Goal: Information Seeking & Learning: Learn about a topic

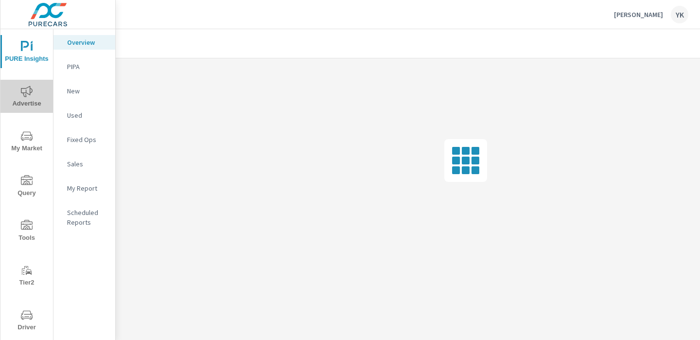
click at [21, 102] on span "Advertise" at bounding box center [26, 98] width 47 height 24
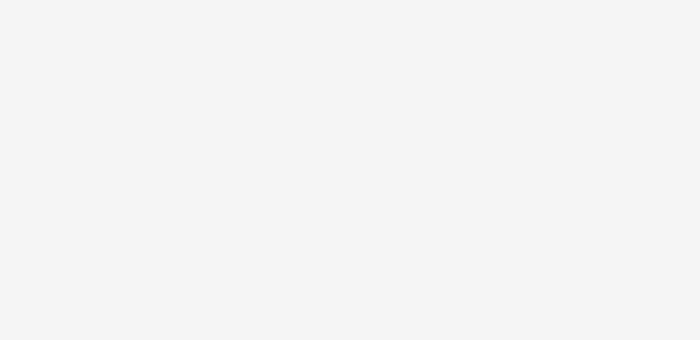
click at [23, 126] on html "PURE Insights Advertise My Market Query Tools Tier2 Driver Leave Feedback Overv…" at bounding box center [350, 170] width 700 height 340
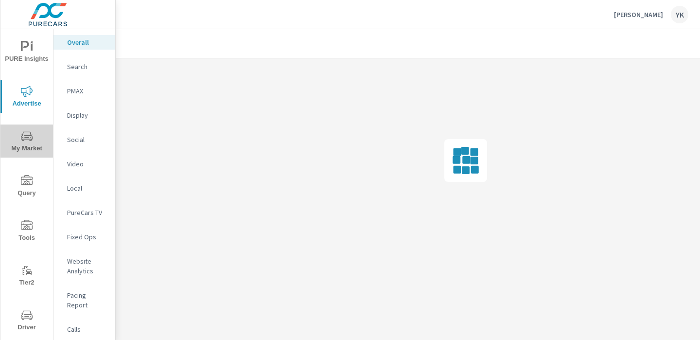
click at [35, 155] on button "My Market" at bounding box center [26, 140] width 53 height 33
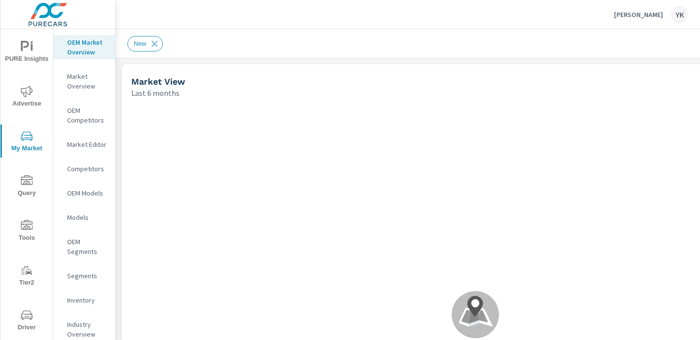
scroll to position [0, 135]
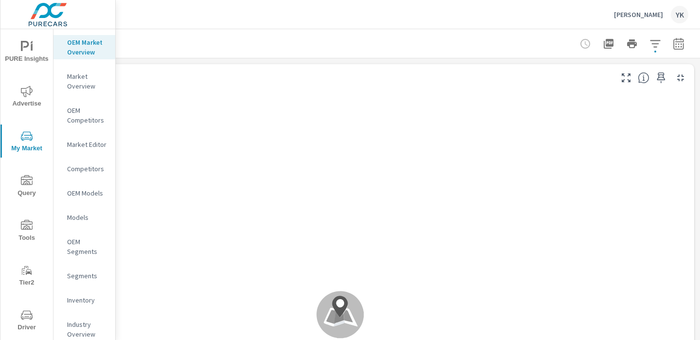
click at [684, 41] on icon "button" at bounding box center [679, 44] width 12 height 12
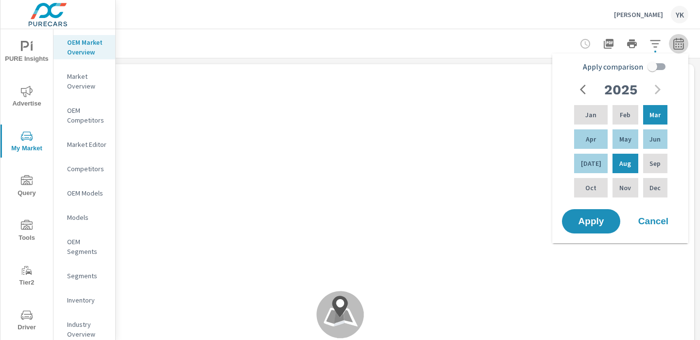
click at [684, 41] on icon "button" at bounding box center [679, 44] width 12 height 12
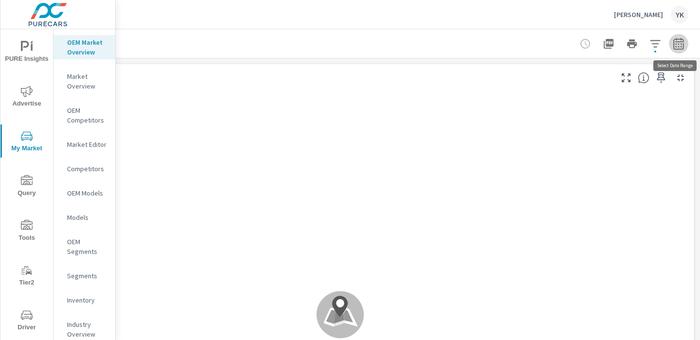
click at [678, 44] on icon "button" at bounding box center [678, 45] width 6 height 4
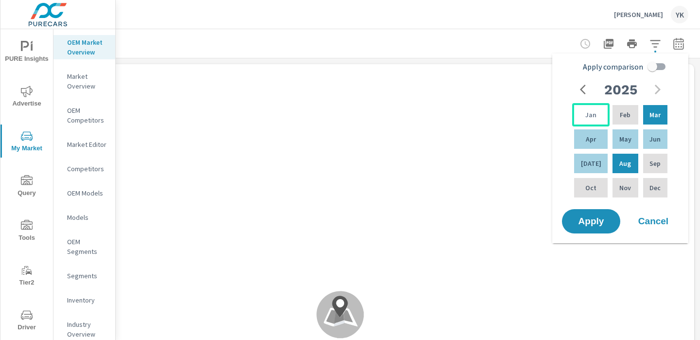
drag, startPoint x: 594, startPoint y: 109, endPoint x: 594, endPoint y: 117, distance: 7.3
click at [594, 110] on div "Jan" at bounding box center [590, 114] width 37 height 23
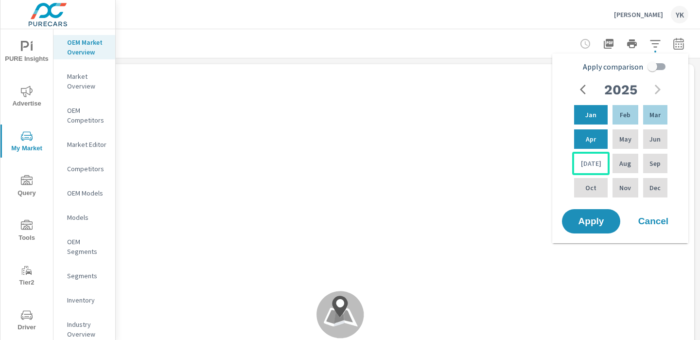
click at [594, 152] on div "Jul" at bounding box center [590, 163] width 37 height 23
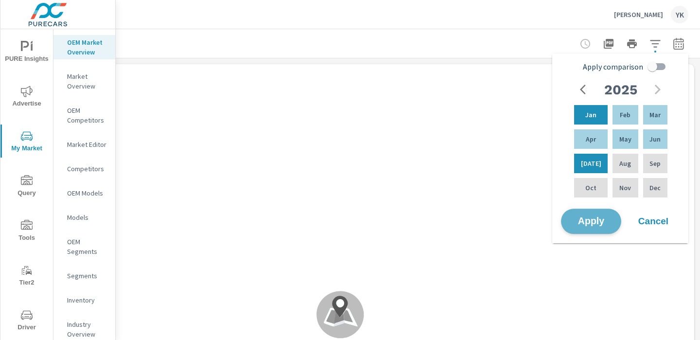
click at [589, 217] on span "Apply" at bounding box center [591, 221] width 40 height 9
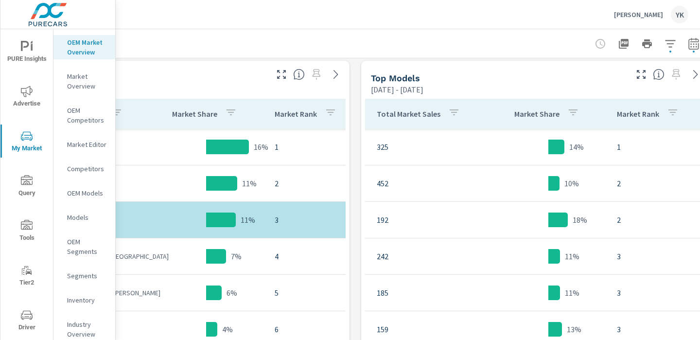
scroll to position [482, 135]
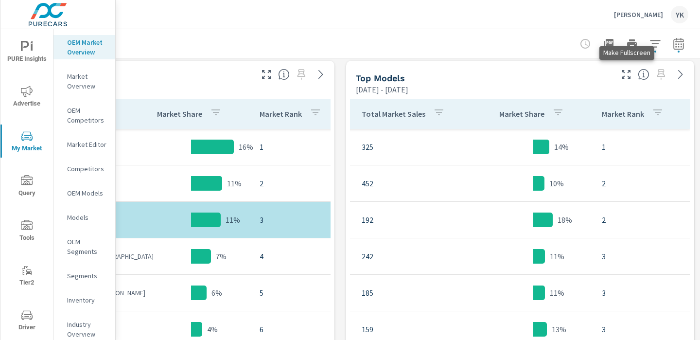
click at [631, 76] on icon "button" at bounding box center [626, 75] width 12 height 12
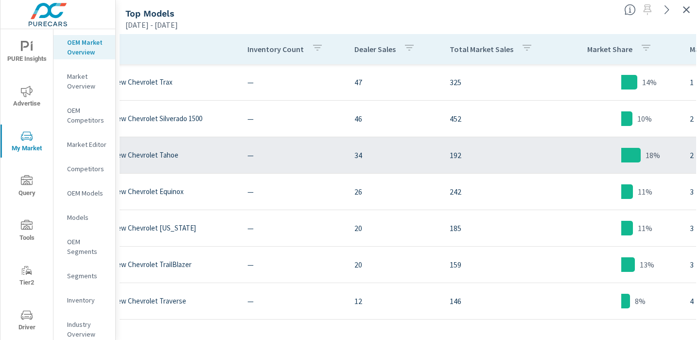
scroll to position [0, 149]
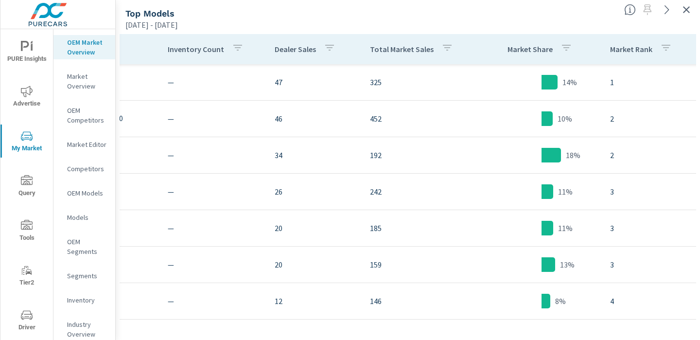
click at [441, 53] on icon "button" at bounding box center [447, 48] width 12 height 12
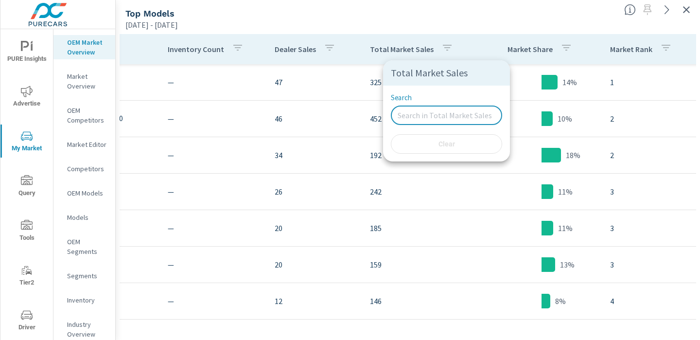
click at [412, 106] on input "Search" at bounding box center [446, 115] width 111 height 19
click at [417, 77] on p "Total Market Sales" at bounding box center [446, 73] width 111 height 10
click at [443, 42] on div at bounding box center [350, 170] width 700 height 340
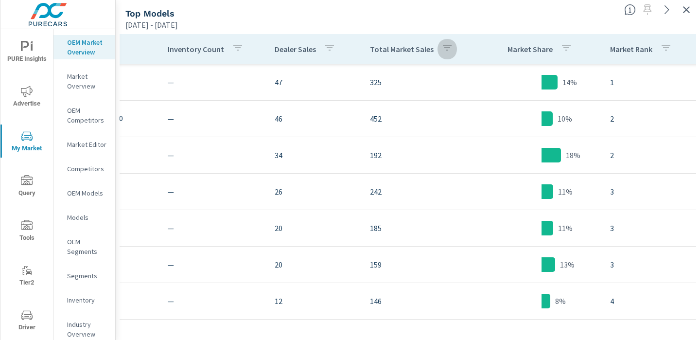
click at [443, 47] on icon "button" at bounding box center [447, 48] width 12 height 12
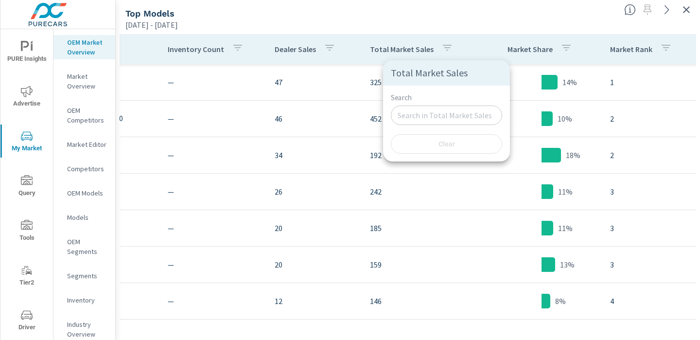
click at [416, 47] on div at bounding box center [350, 170] width 700 height 340
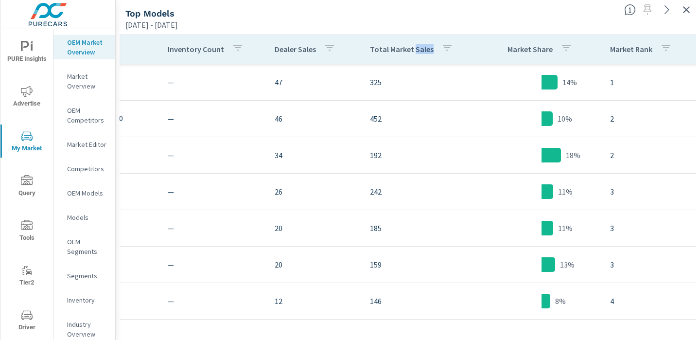
click at [416, 47] on p "Total Market Sales" at bounding box center [402, 49] width 64 height 10
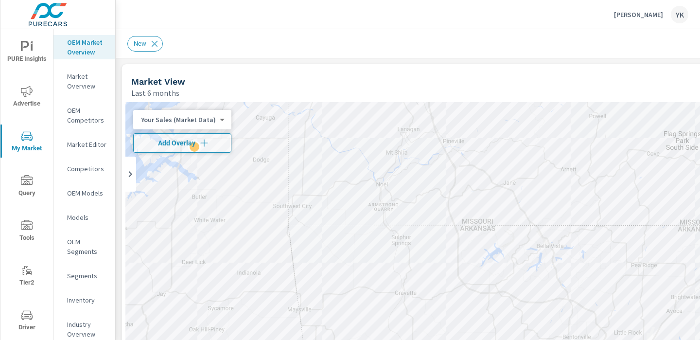
scroll to position [0, 88]
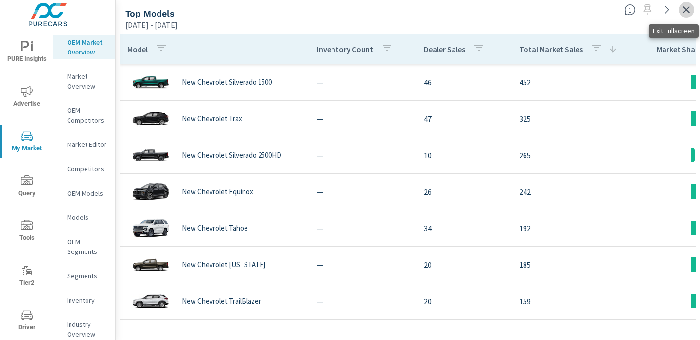
click at [684, 11] on icon "button" at bounding box center [687, 10] width 12 height 12
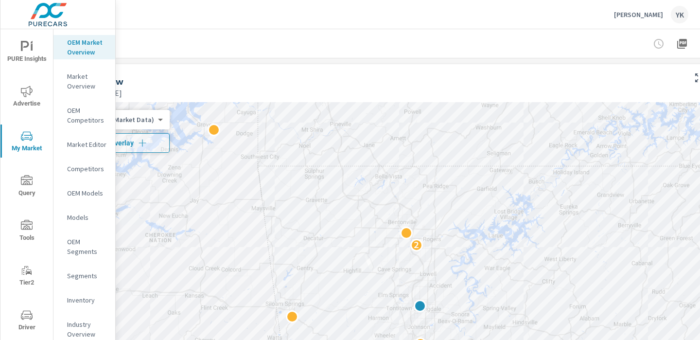
scroll to position [0, 135]
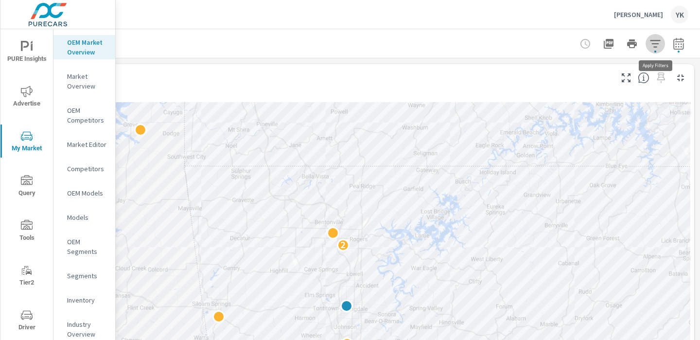
click at [657, 39] on icon "button" at bounding box center [656, 44] width 12 height 12
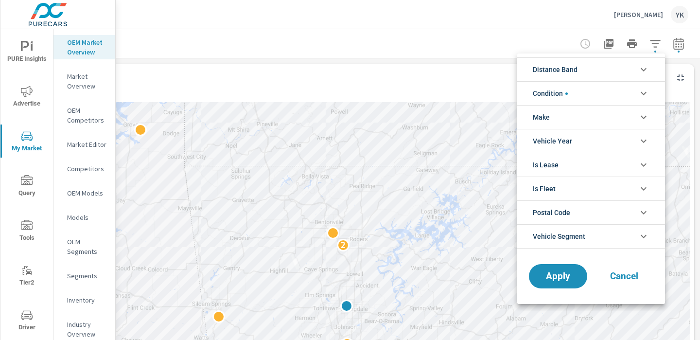
click at [592, 73] on li "Distance Band" at bounding box center [591, 69] width 148 height 24
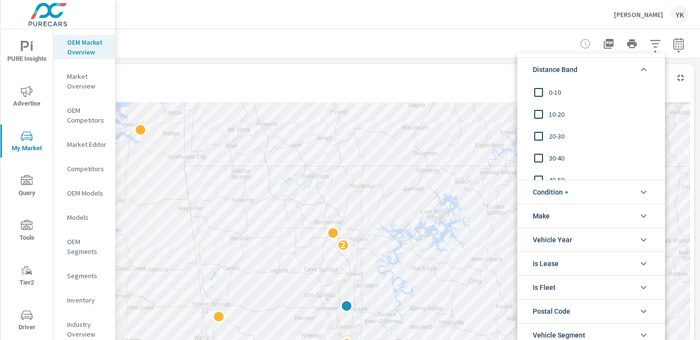
click at [542, 91] on input "filter options" at bounding box center [538, 92] width 20 height 20
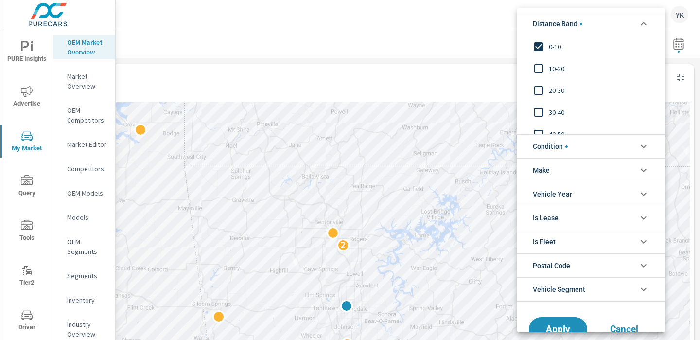
click at [538, 115] on input "filter options" at bounding box center [538, 112] width 20 height 20
click at [537, 103] on input "filter options" at bounding box center [538, 112] width 20 height 20
click at [538, 91] on input "filter options" at bounding box center [538, 90] width 20 height 20
click at [538, 69] on input "filter options" at bounding box center [538, 68] width 20 height 20
click at [561, 324] on span "Apply" at bounding box center [558, 328] width 40 height 9
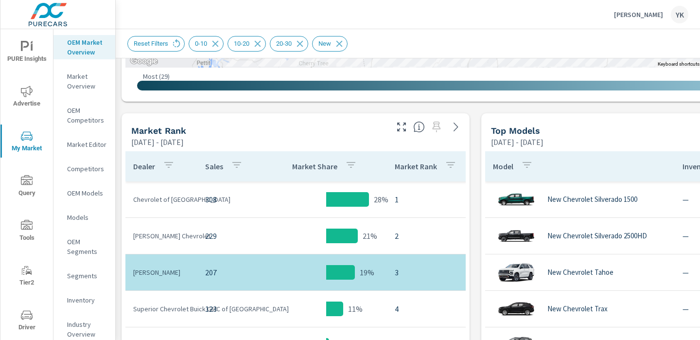
scroll to position [429, 135]
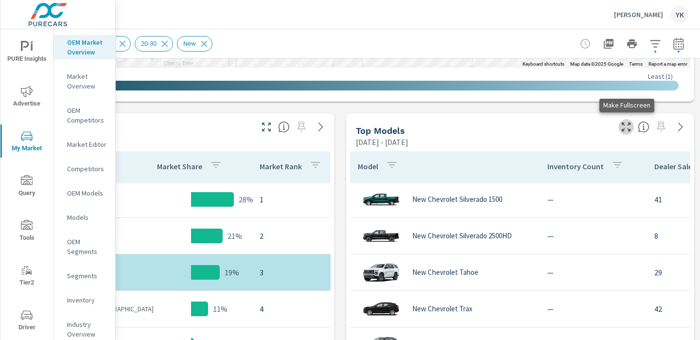
click at [626, 128] on icon "button" at bounding box center [626, 127] width 12 height 12
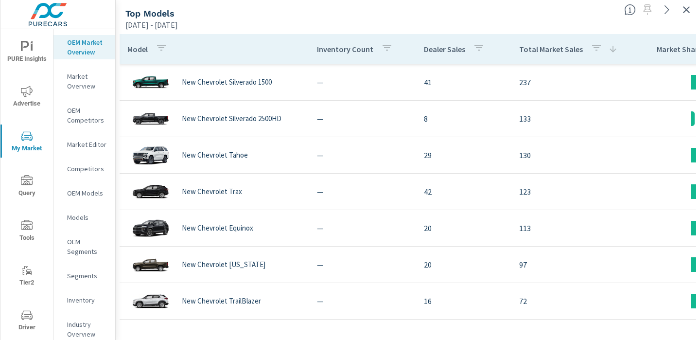
scroll to position [0, 135]
click at [544, 47] on p "Total Market Sales" at bounding box center [551, 49] width 64 height 10
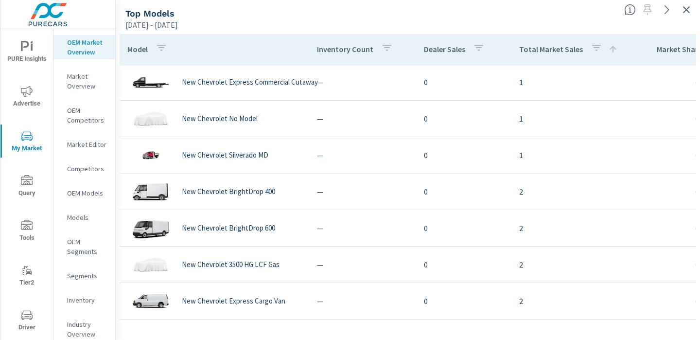
click at [544, 47] on p "Total Market Sales" at bounding box center [551, 49] width 64 height 10
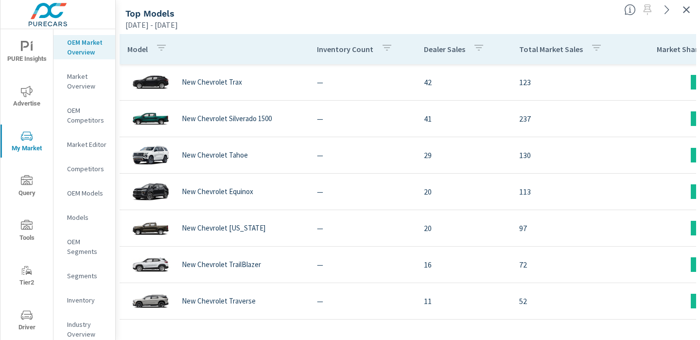
click at [542, 50] on p "Total Market Sales" at bounding box center [551, 49] width 64 height 10
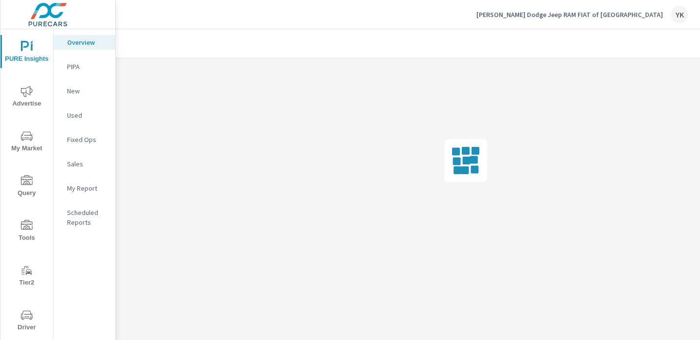
click at [29, 131] on icon "nav menu" at bounding box center [27, 135] width 12 height 9
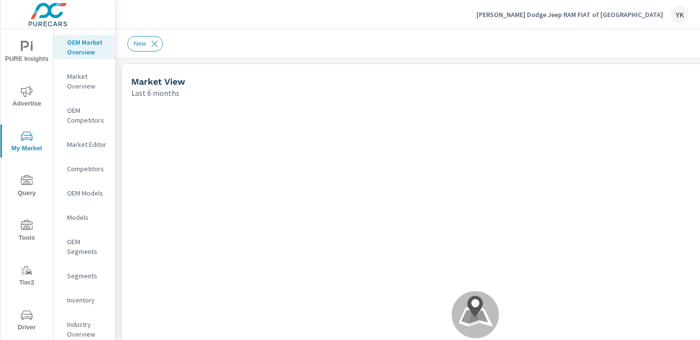
scroll to position [0, 135]
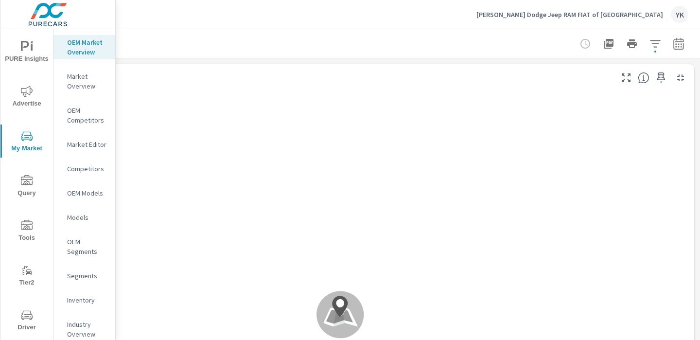
click at [653, 42] on icon "button" at bounding box center [656, 44] width 12 height 12
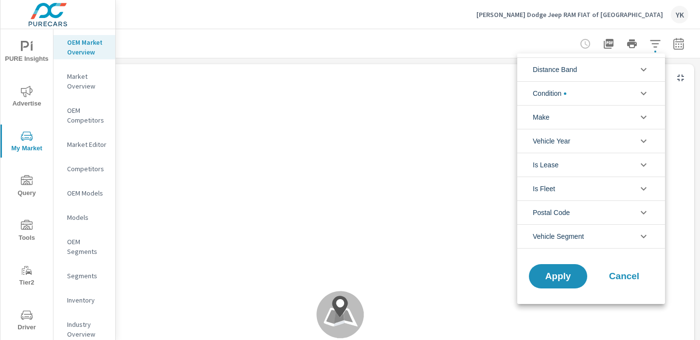
click at [597, 68] on li "Distance Band" at bounding box center [591, 69] width 148 height 24
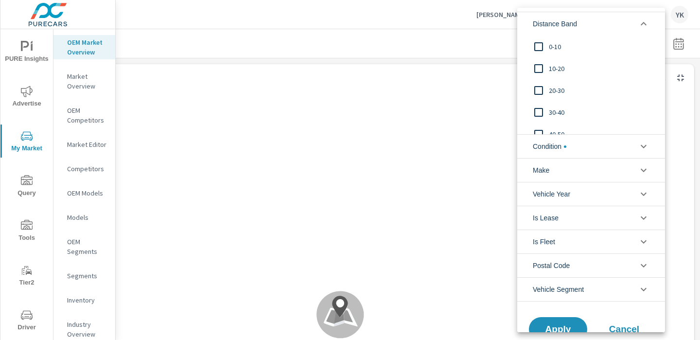
click at [540, 53] on input "filter options" at bounding box center [538, 46] width 20 height 20
click at [540, 65] on input "filter options" at bounding box center [538, 68] width 20 height 20
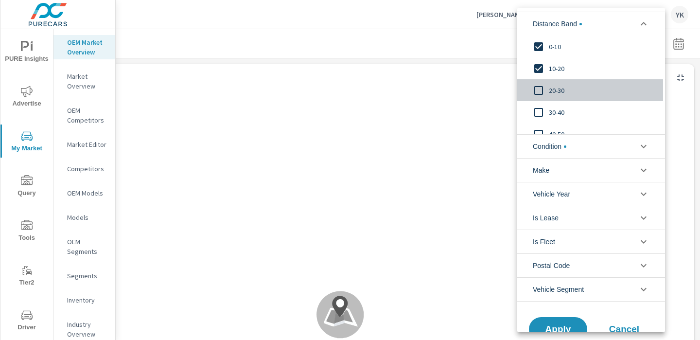
click at [540, 91] on input "filter options" at bounding box center [538, 90] width 20 height 20
click at [548, 320] on button "Apply" at bounding box center [558, 329] width 60 height 25
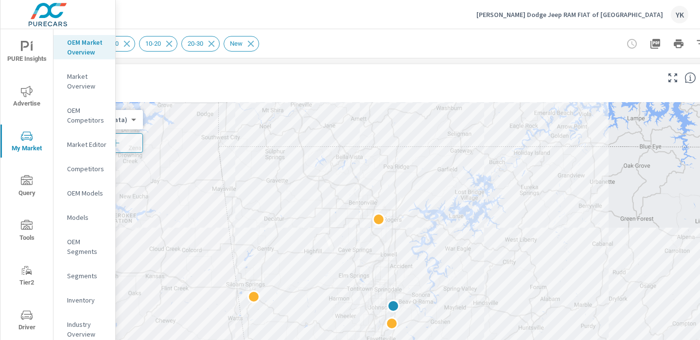
scroll to position [0, 135]
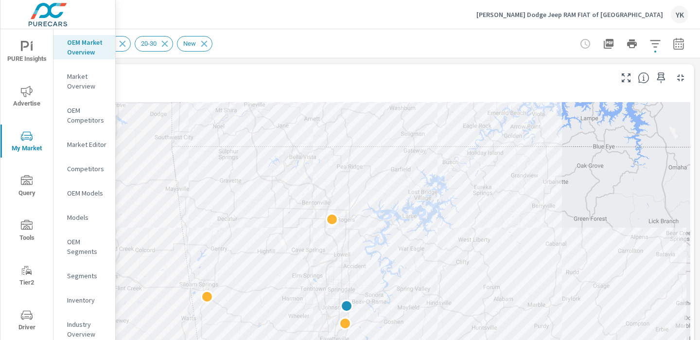
click at [677, 45] on icon "button" at bounding box center [679, 44] width 12 height 12
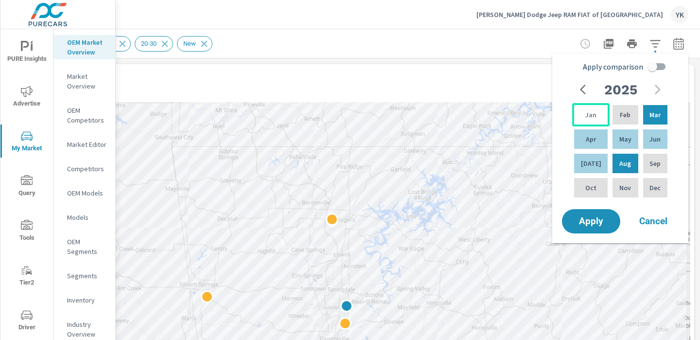
click at [598, 113] on div "Jan" at bounding box center [590, 114] width 37 height 23
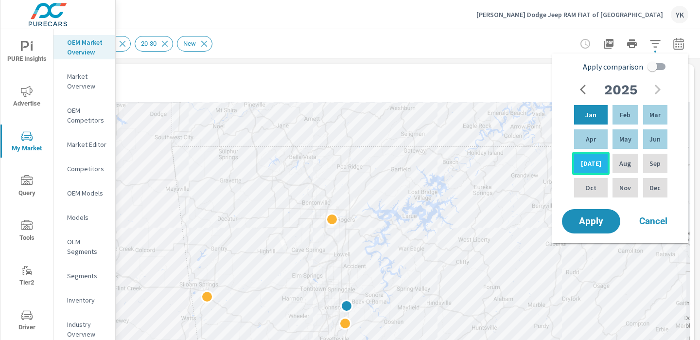
click at [590, 160] on p "[DATE]" at bounding box center [591, 163] width 20 height 10
click at [583, 217] on span "Apply" at bounding box center [591, 221] width 40 height 9
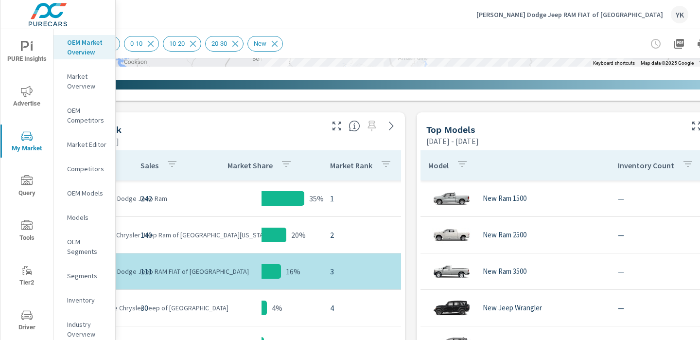
scroll to position [430, 135]
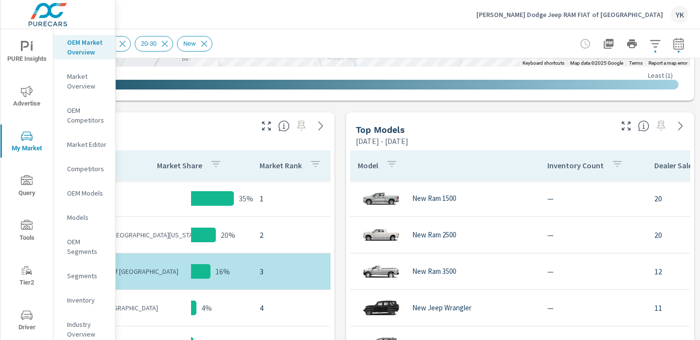
click at [625, 125] on icon "button" at bounding box center [626, 126] width 12 height 12
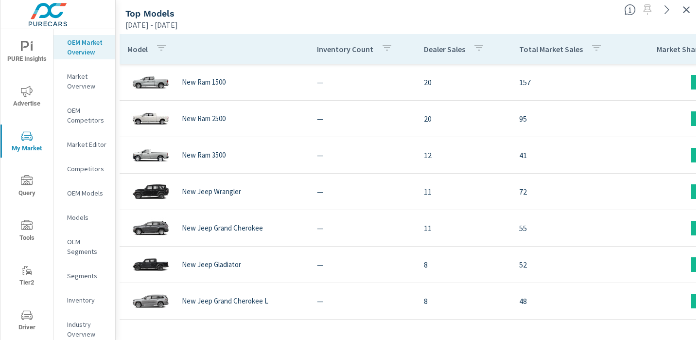
click at [562, 41] on div "Total Market Sales" at bounding box center [562, 49] width 87 height 22
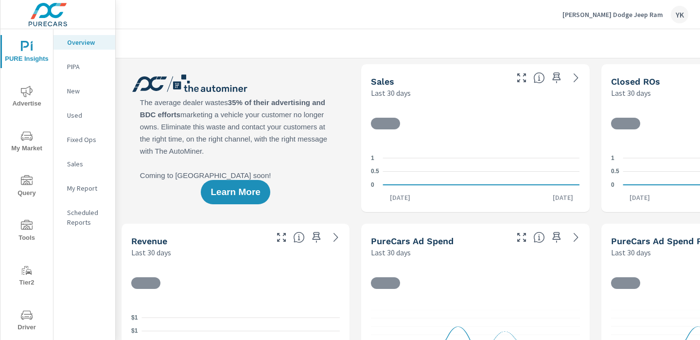
click at [32, 147] on span "My Market" at bounding box center [26, 142] width 47 height 24
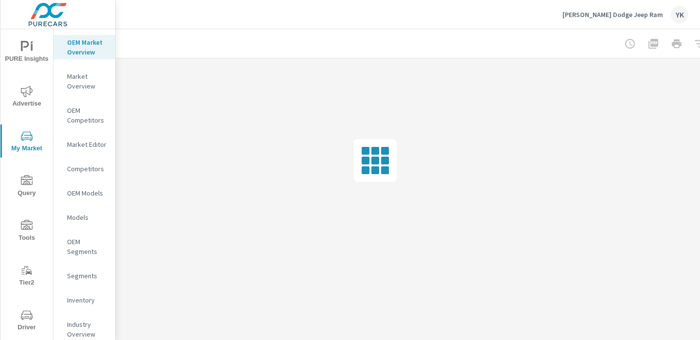
scroll to position [0, 135]
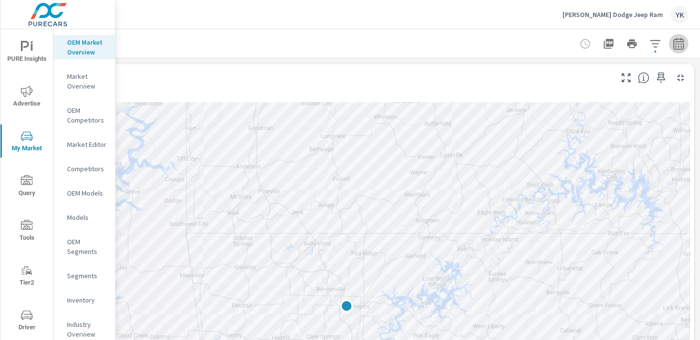
click at [670, 45] on button "button" at bounding box center [678, 43] width 19 height 19
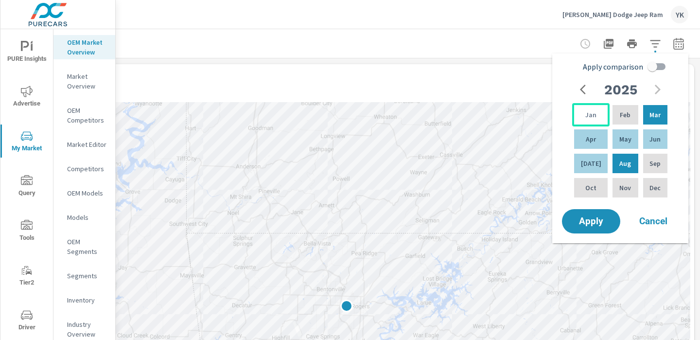
drag, startPoint x: 594, startPoint y: 98, endPoint x: 593, endPoint y: 106, distance: 8.3
click at [594, 99] on div "2025 Jan Feb Mar Apr May Jun Jul Aug Sep Oct Nov Dec" at bounding box center [622, 143] width 123 height 127
click at [593, 109] on div "Jan" at bounding box center [590, 114] width 37 height 23
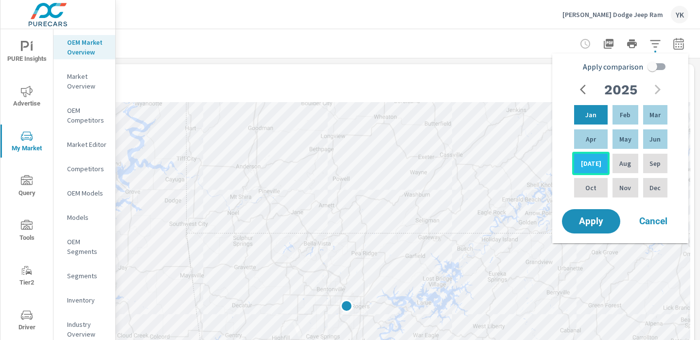
click at [586, 164] on p "Jul" at bounding box center [591, 163] width 20 height 10
click at [586, 226] on span "Apply" at bounding box center [591, 221] width 40 height 9
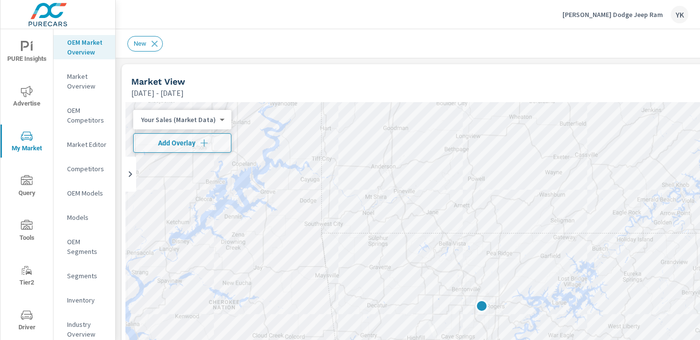
scroll to position [0, 135]
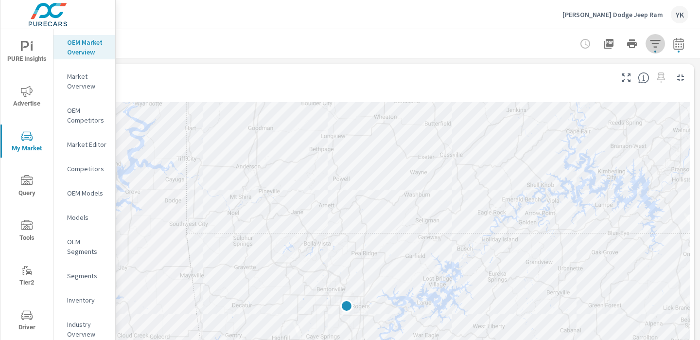
click at [658, 43] on icon "button" at bounding box center [655, 43] width 10 height 7
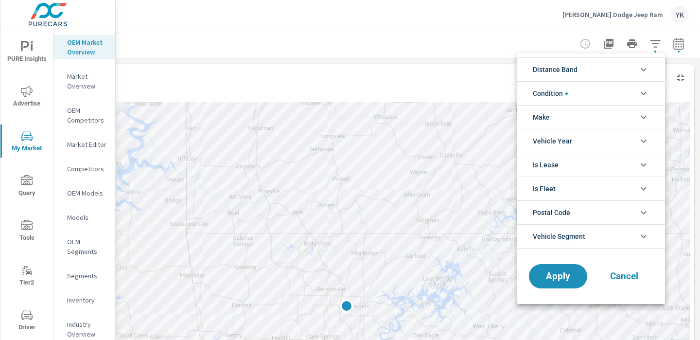
click at [585, 70] on li "Distance Band" at bounding box center [591, 69] width 148 height 24
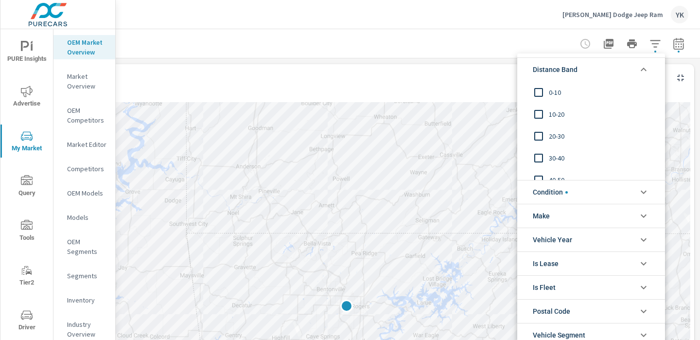
click at [541, 91] on input "filter options" at bounding box center [538, 92] width 20 height 20
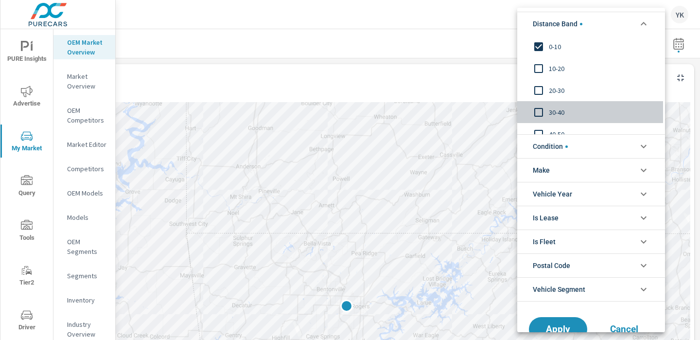
click at [541, 108] on input "filter options" at bounding box center [538, 112] width 20 height 20
click at [542, 80] on input "filter options" at bounding box center [538, 90] width 20 height 20
click at [542, 63] on input "filter options" at bounding box center [538, 68] width 20 height 20
click at [538, 112] on input "filter options" at bounding box center [538, 112] width 20 height 20
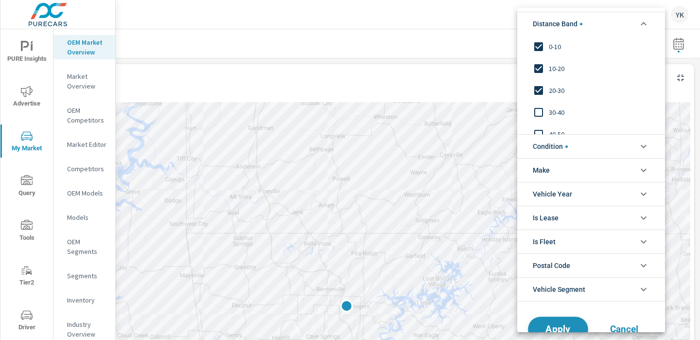
click at [565, 317] on button "Apply" at bounding box center [558, 329] width 60 height 25
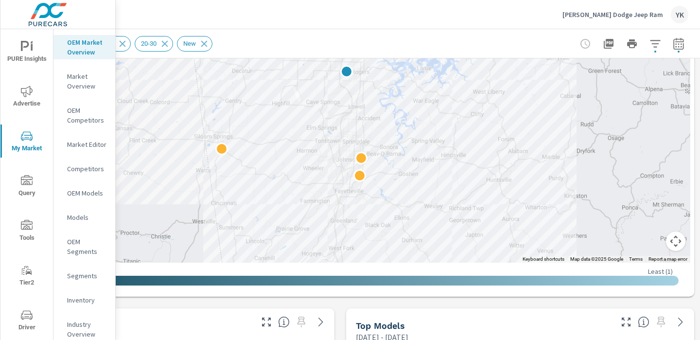
scroll to position [346, 135]
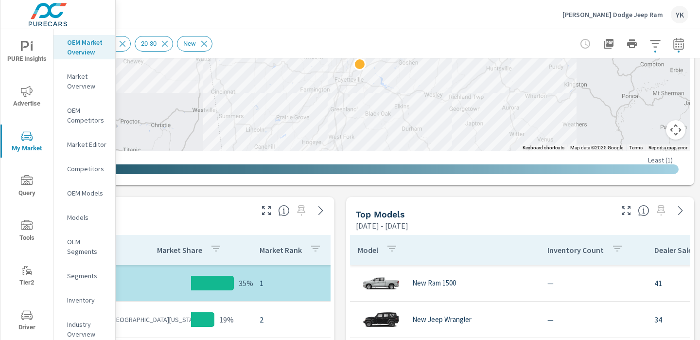
click at [624, 206] on icon "button" at bounding box center [626, 210] width 9 height 9
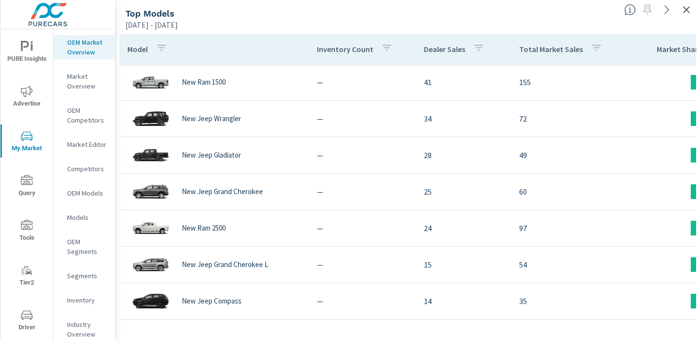
click at [564, 46] on p "Total Market Sales" at bounding box center [551, 49] width 64 height 10
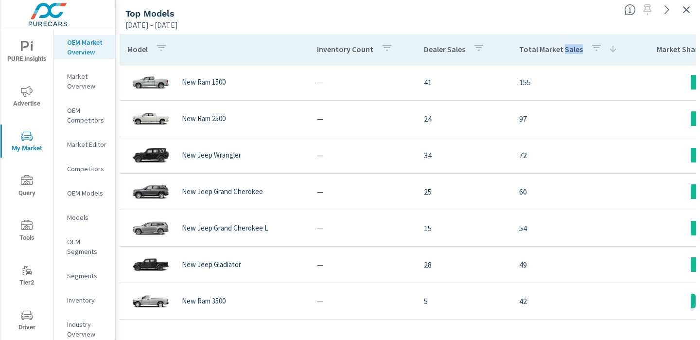
click at [564, 46] on p "Total Market Sales" at bounding box center [551, 49] width 64 height 10
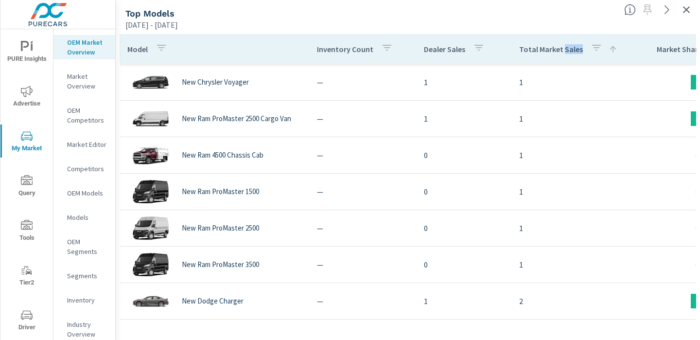
click at [564, 46] on p "Total Market Sales" at bounding box center [551, 49] width 64 height 10
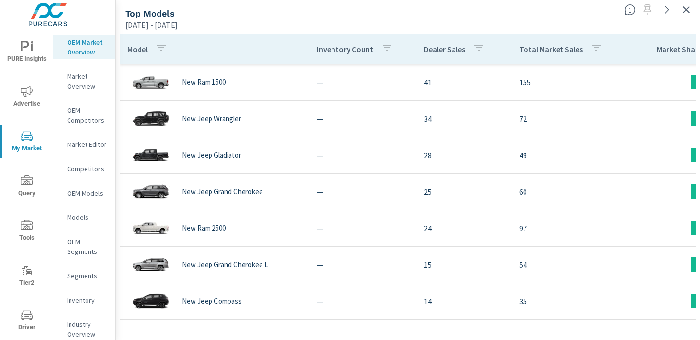
click at [543, 48] on p "Total Market Sales" at bounding box center [551, 49] width 64 height 10
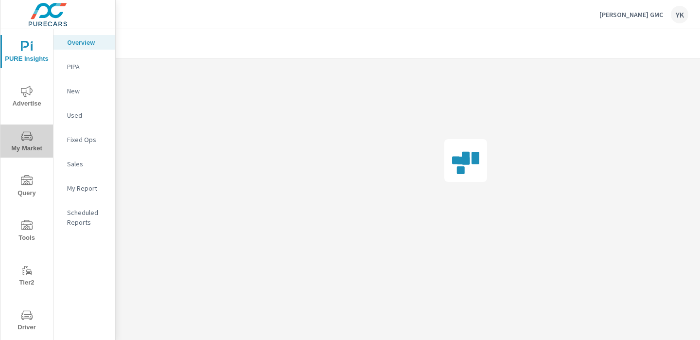
click at [7, 146] on span "My Market" at bounding box center [26, 142] width 47 height 24
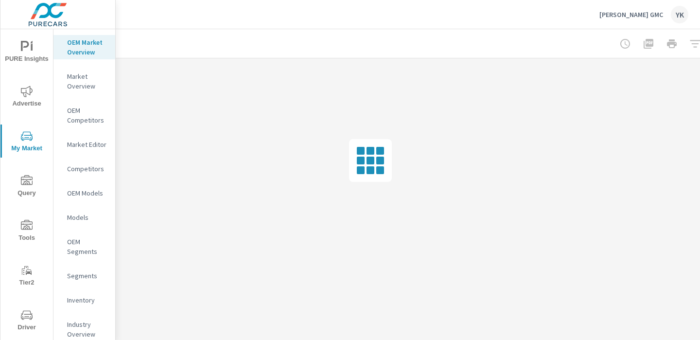
scroll to position [0, 135]
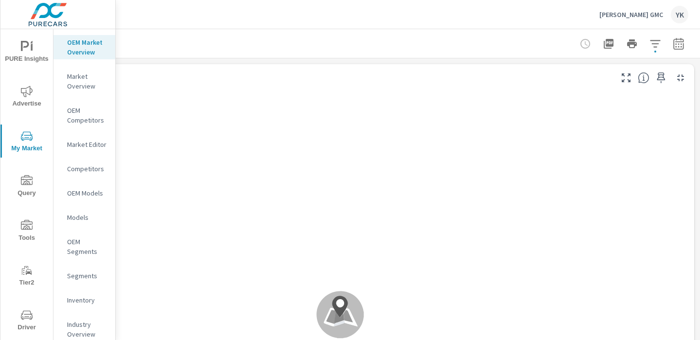
click at [674, 32] on div "New" at bounding box center [340, 43] width 696 height 29
click at [677, 39] on icon "button" at bounding box center [678, 43] width 10 height 12
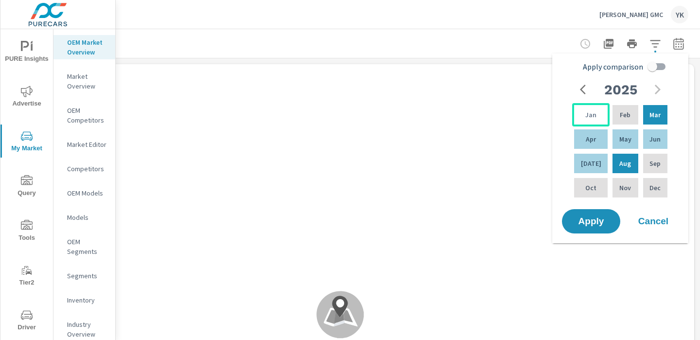
click at [593, 114] on div "Jan" at bounding box center [590, 114] width 37 height 23
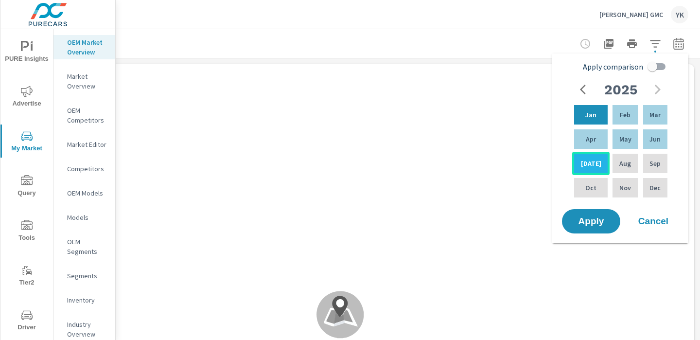
click at [585, 167] on p "Jul" at bounding box center [591, 163] width 20 height 10
click at [585, 221] on span "Apply" at bounding box center [591, 221] width 40 height 9
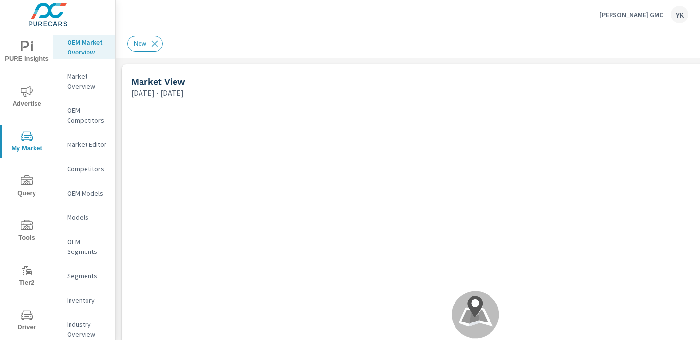
scroll to position [0, 135]
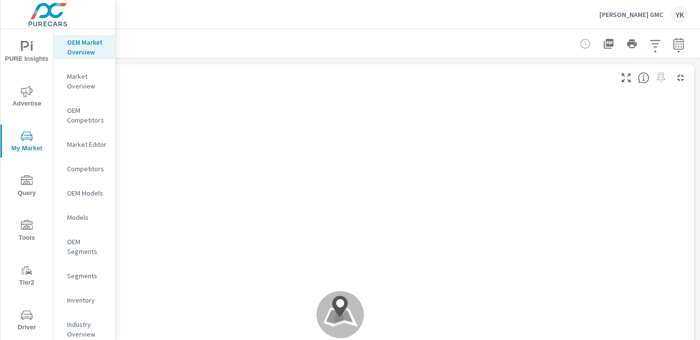
click at [659, 43] on icon "button" at bounding box center [656, 44] width 12 height 12
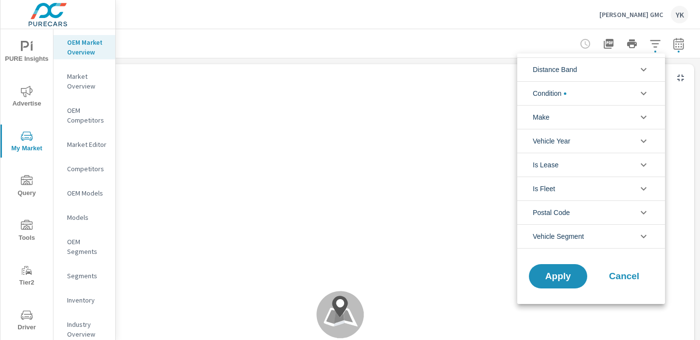
click at [569, 70] on span "Distance Band" at bounding box center [555, 69] width 44 height 23
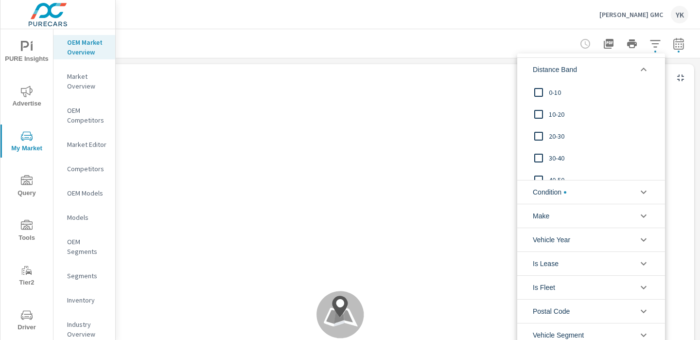
click at [541, 95] on input "filter options" at bounding box center [538, 92] width 20 height 20
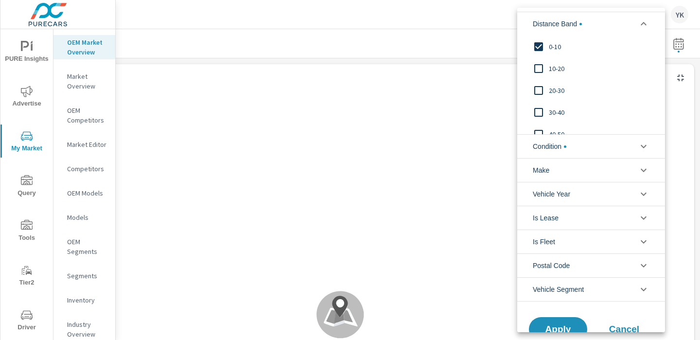
click at [539, 70] on input "filter options" at bounding box center [538, 68] width 20 height 20
click at [539, 85] on input "filter options" at bounding box center [538, 90] width 20 height 20
click at [550, 327] on span "Apply" at bounding box center [558, 328] width 40 height 9
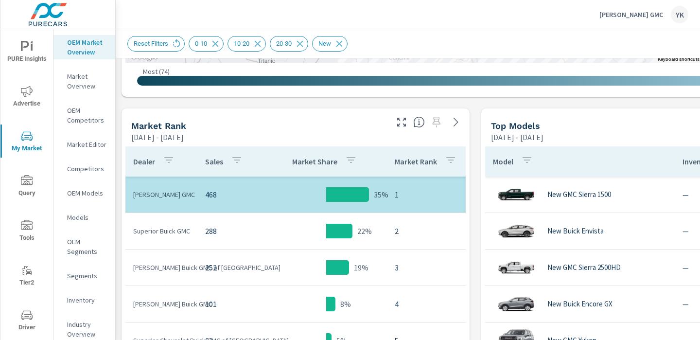
scroll to position [434, 135]
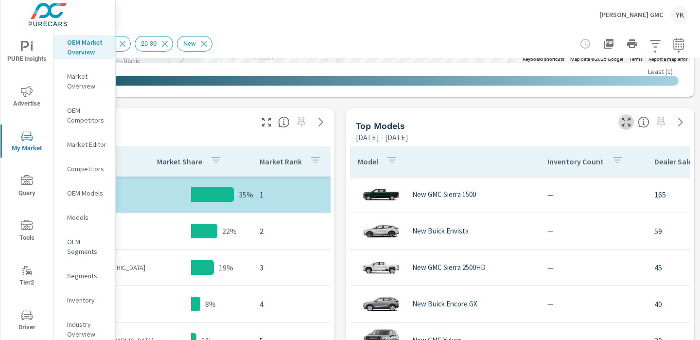
click at [626, 122] on icon "button" at bounding box center [626, 122] width 12 height 12
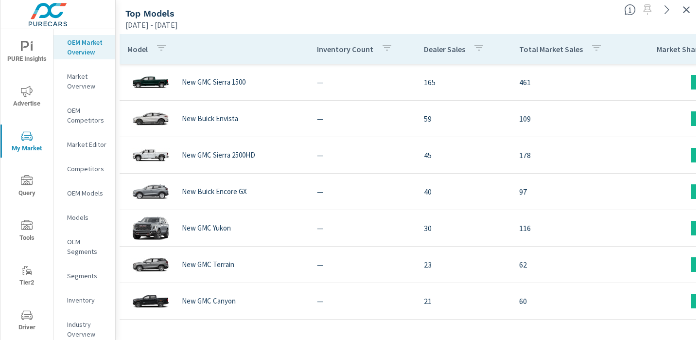
scroll to position [0, 135]
click at [452, 48] on p "Dealer Sales" at bounding box center [444, 49] width 41 height 10
click at [548, 46] on p "Total Market Sales" at bounding box center [551, 49] width 64 height 10
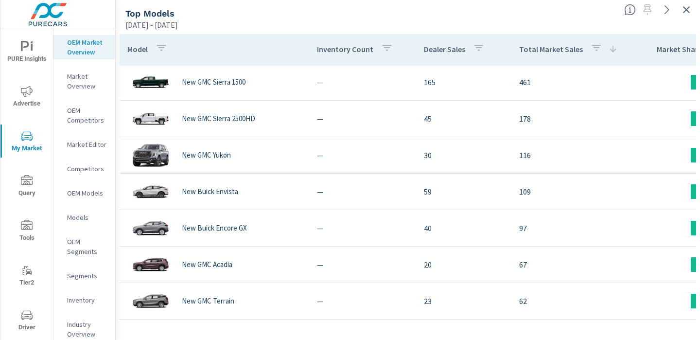
click at [548, 46] on p "Total Market Sales" at bounding box center [551, 49] width 64 height 10
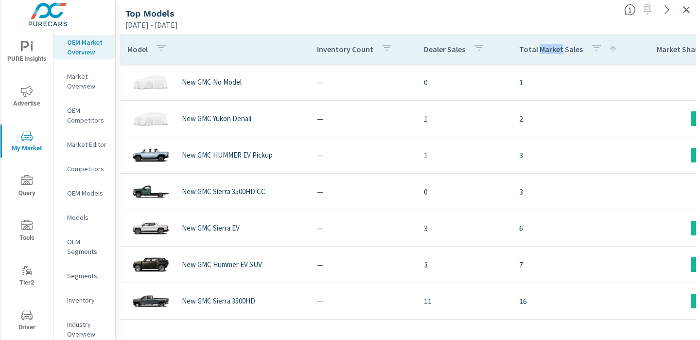
click at [548, 46] on p "Total Market Sales" at bounding box center [551, 49] width 64 height 10
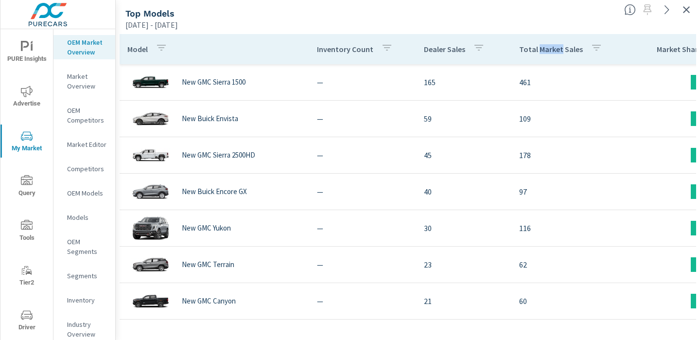
click at [548, 46] on p "Total Market Sales" at bounding box center [551, 49] width 64 height 10
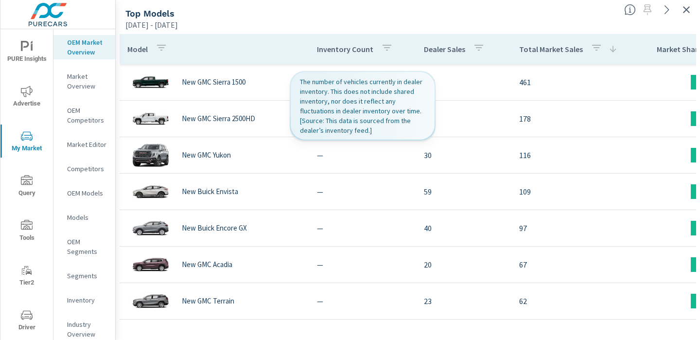
click at [399, 34] on th "Inventory Count" at bounding box center [362, 49] width 107 height 30
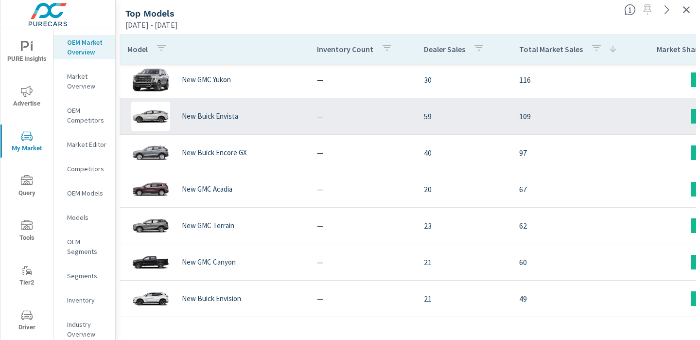
scroll to position [109, 0]
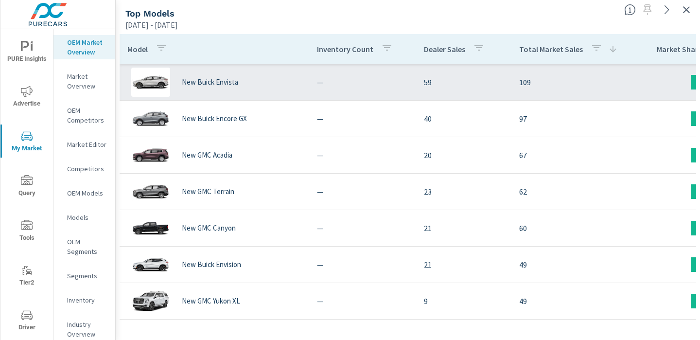
click at [353, 195] on p "—" at bounding box center [362, 192] width 91 height 12
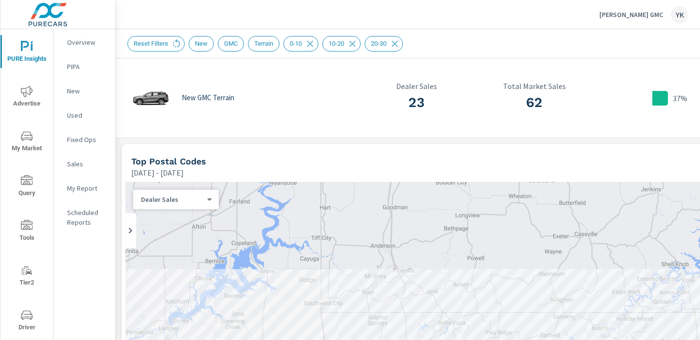
click at [75, 42] on p "Overview" at bounding box center [87, 42] width 40 height 10
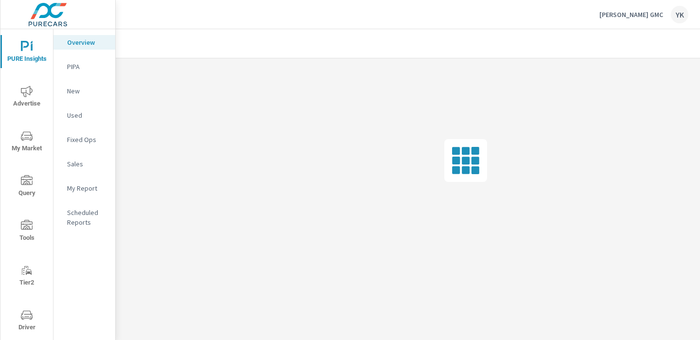
click at [36, 139] on span "My Market" at bounding box center [26, 142] width 47 height 24
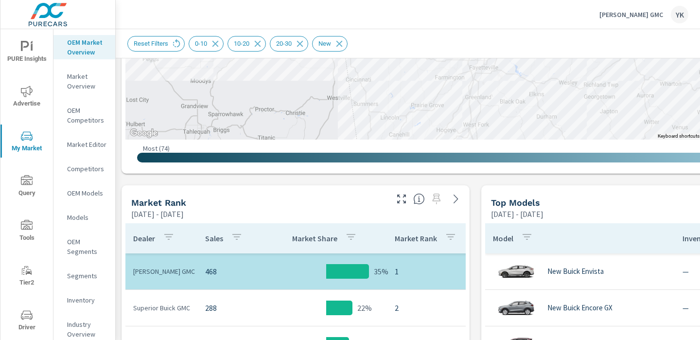
scroll to position [466, 0]
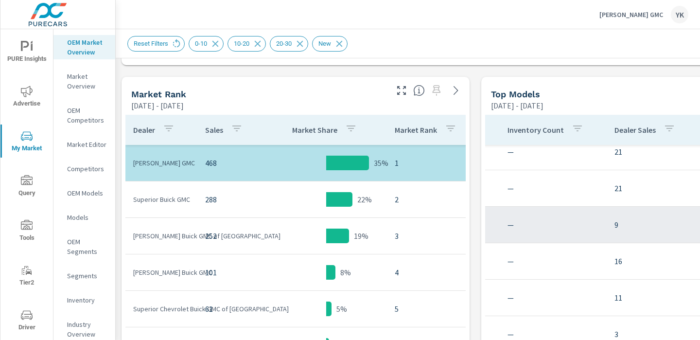
scroll to position [266, 253]
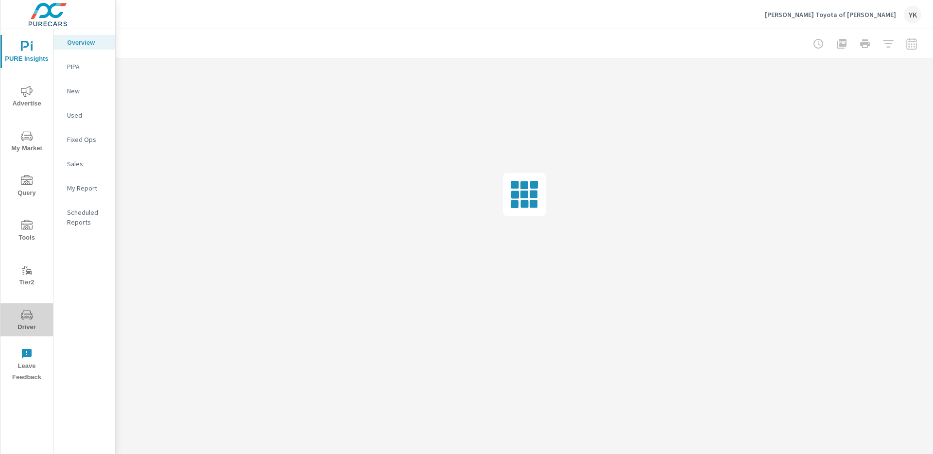
click at [27, 305] on button "Driver" at bounding box center [26, 319] width 53 height 33
